Goal: Check status: Check status

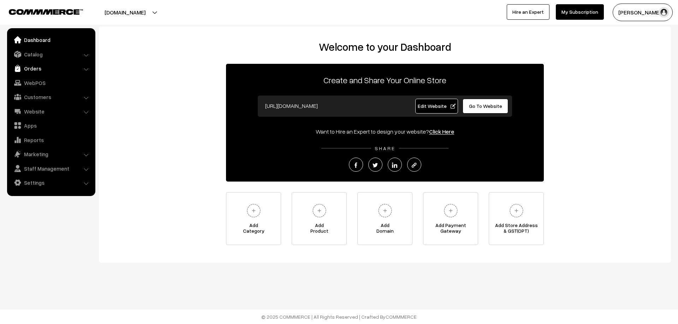
click at [53, 69] on link "Orders" at bounding box center [51, 68] width 84 height 13
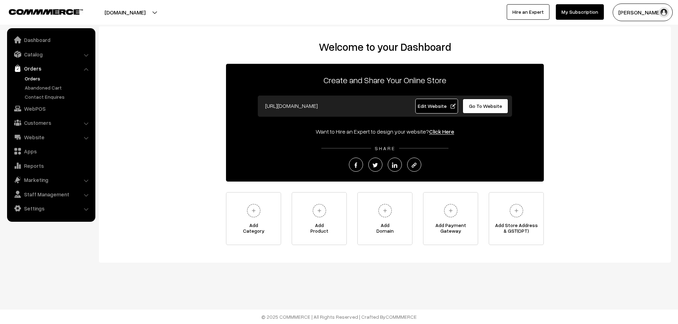
click at [41, 79] on link "Orders" at bounding box center [58, 78] width 70 height 7
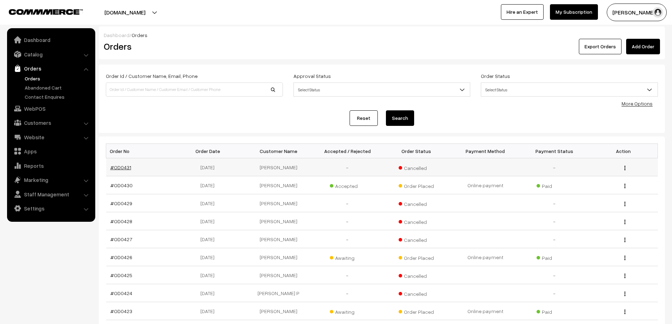
click at [116, 165] on link "#OD0431" at bounding box center [120, 167] width 21 height 6
click at [126, 256] on link "#OD0426" at bounding box center [121, 257] width 22 height 6
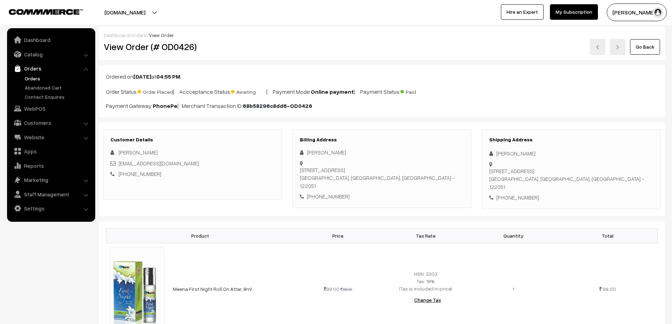
click at [35, 75] on link "Orders" at bounding box center [58, 78] width 70 height 7
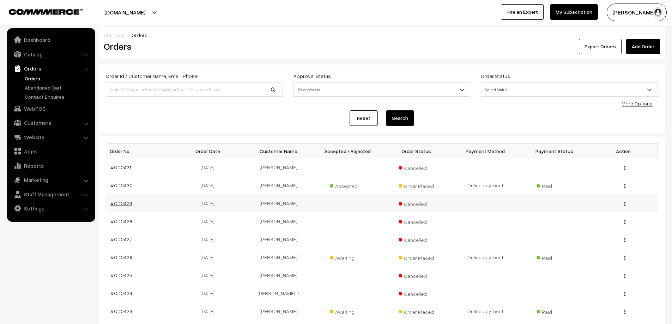
click at [123, 206] on link "#OD0429" at bounding box center [121, 203] width 22 height 6
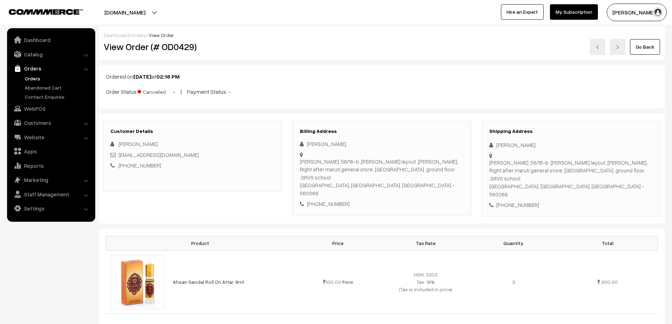
click at [35, 79] on link "Orders" at bounding box center [58, 78] width 70 height 7
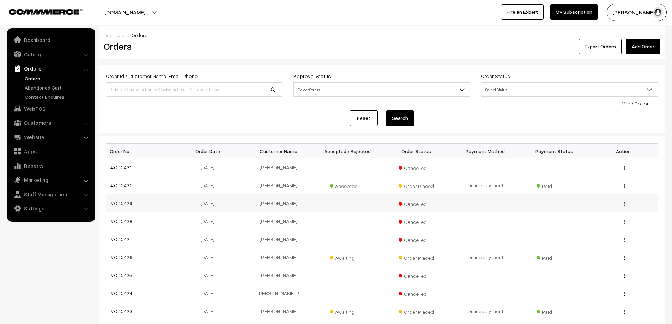
click at [119, 204] on link "#OD0429" at bounding box center [121, 203] width 22 height 6
